Goal: Find specific page/section: Find specific page/section

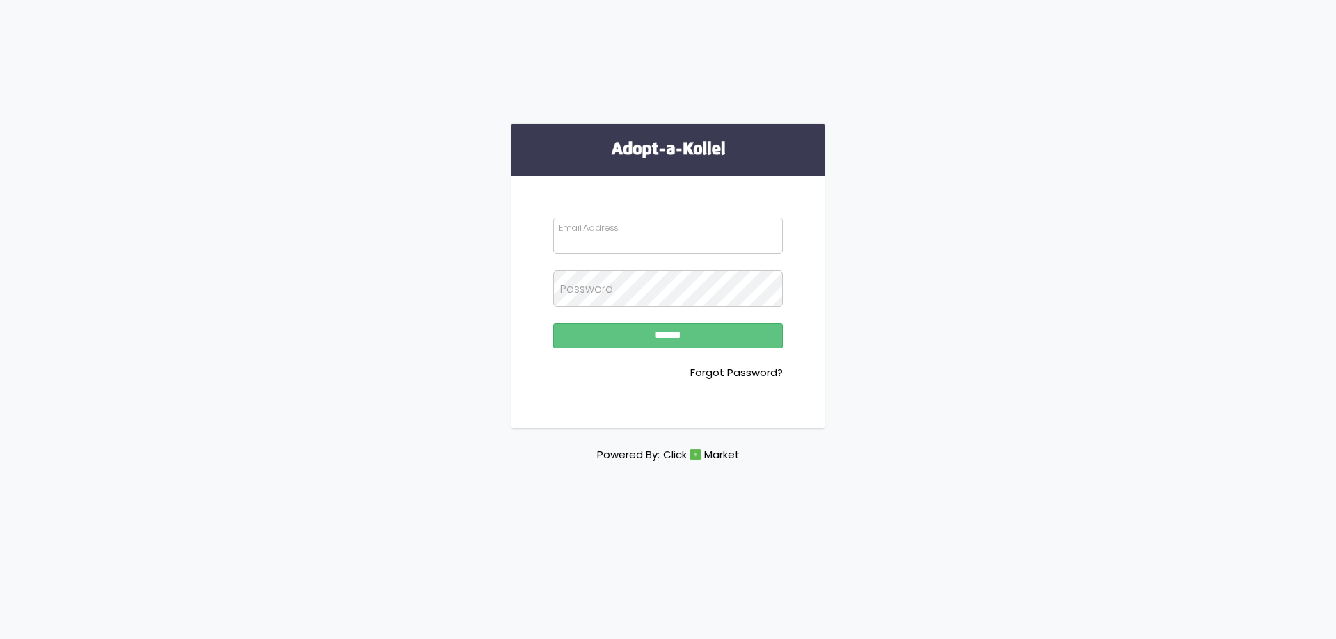
type input "**********"
click at [634, 343] on input "******" at bounding box center [668, 335] width 230 height 25
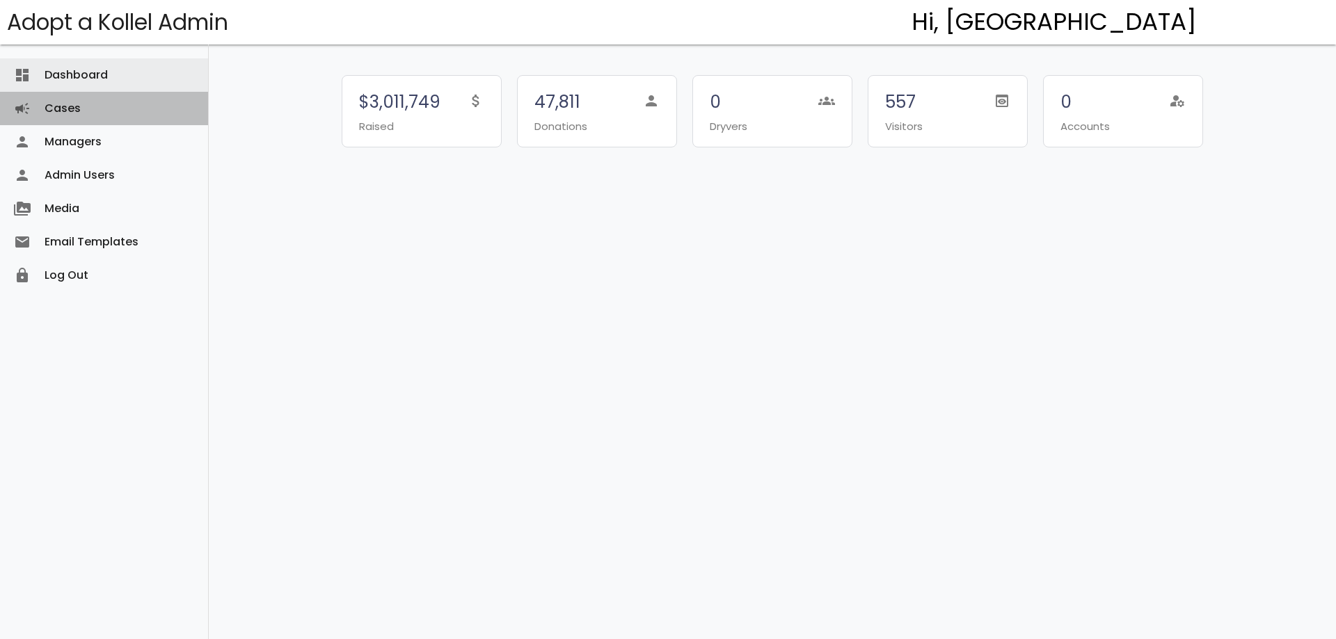
click at [100, 111] on link "Cases campaign" at bounding box center [104, 108] width 208 height 33
